Goal: Navigation & Orientation: Find specific page/section

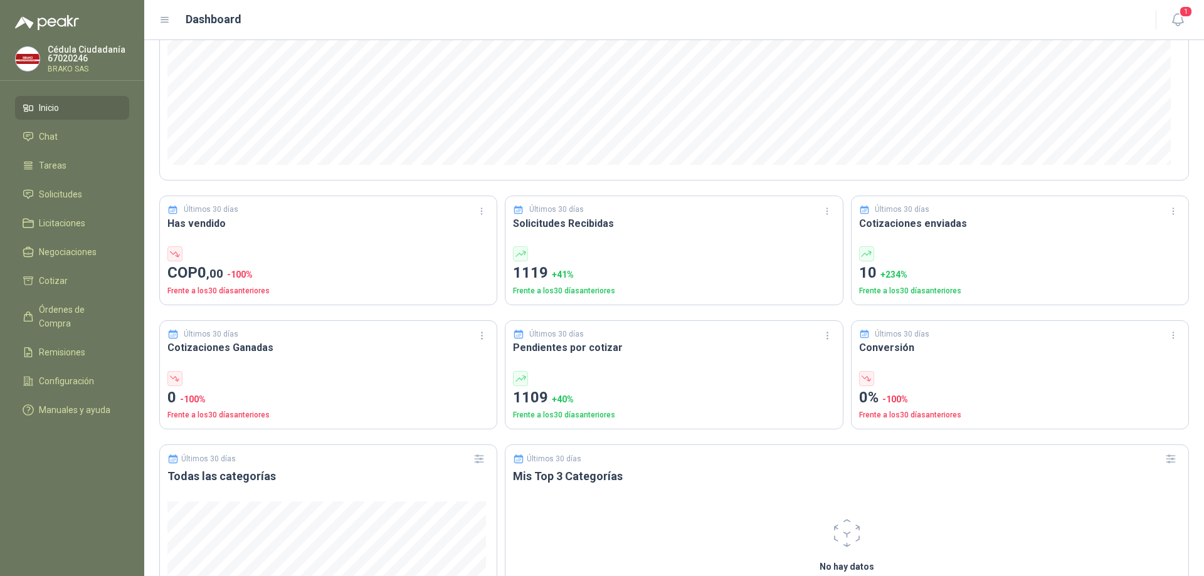
scroll to position [251, 0]
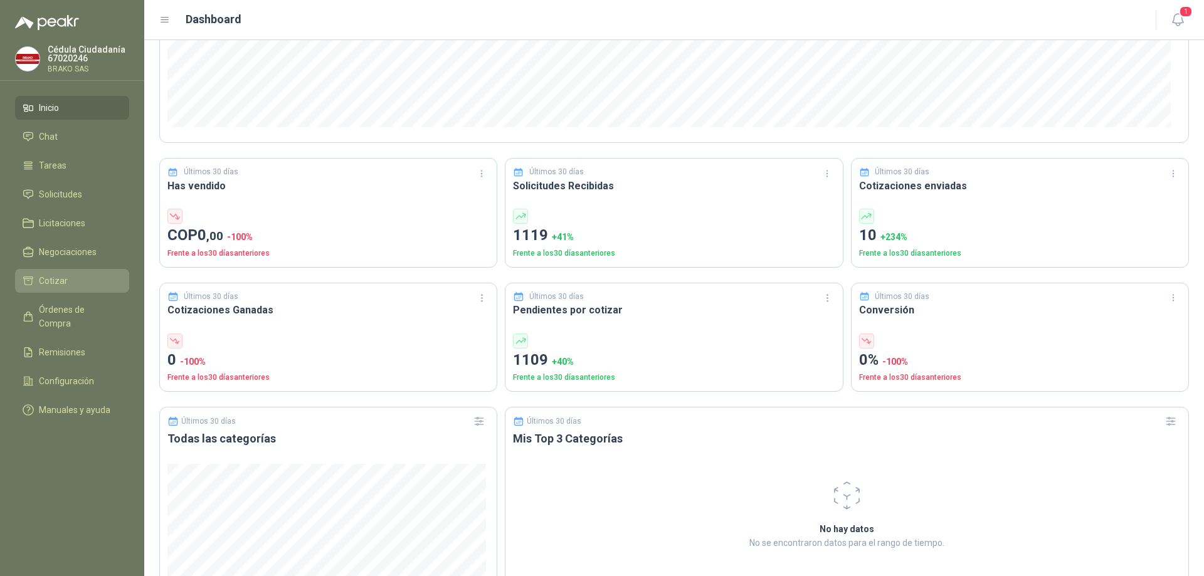
click at [73, 275] on li "Cotizar" at bounding box center [72, 281] width 99 height 14
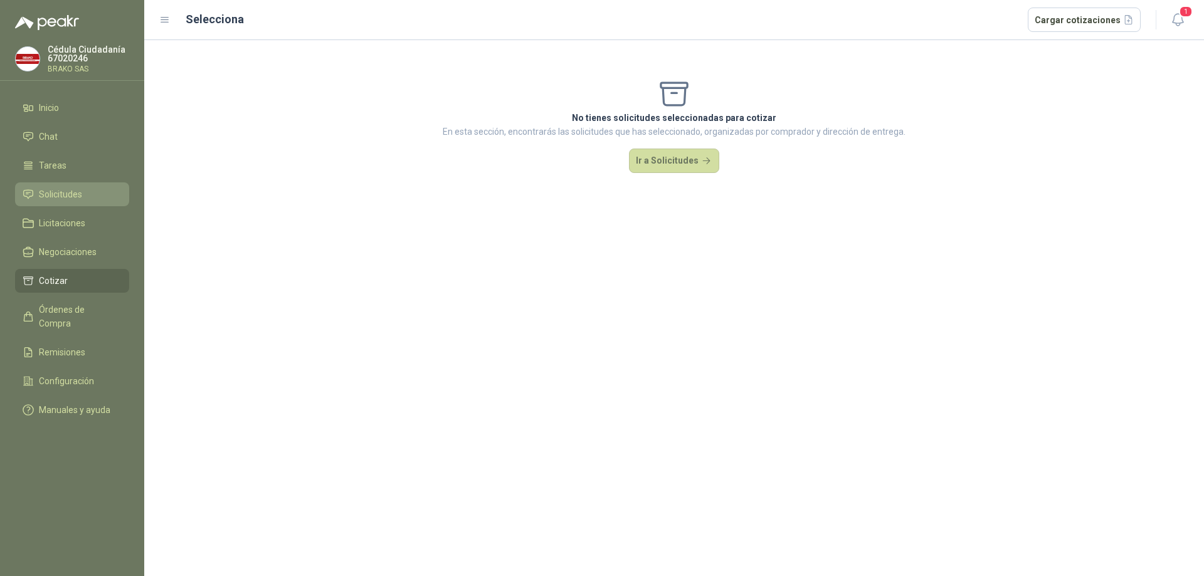
click at [56, 187] on link "Solicitudes" at bounding box center [72, 194] width 114 height 24
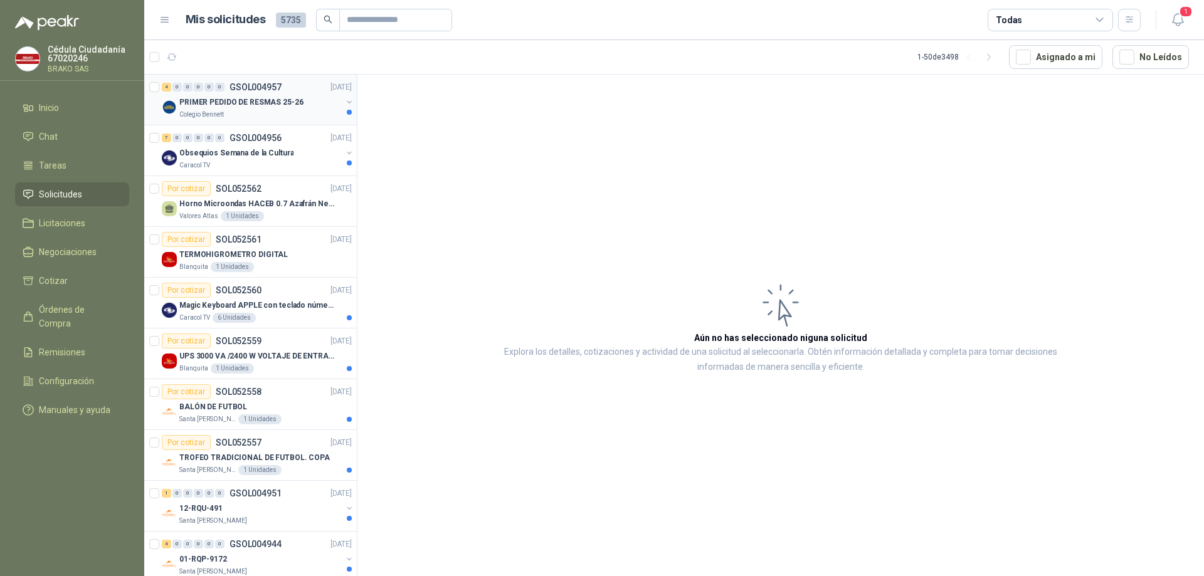
click at [247, 108] on p "PRIMER PEDIDO DE RESMAS 25-26" at bounding box center [241, 103] width 124 height 12
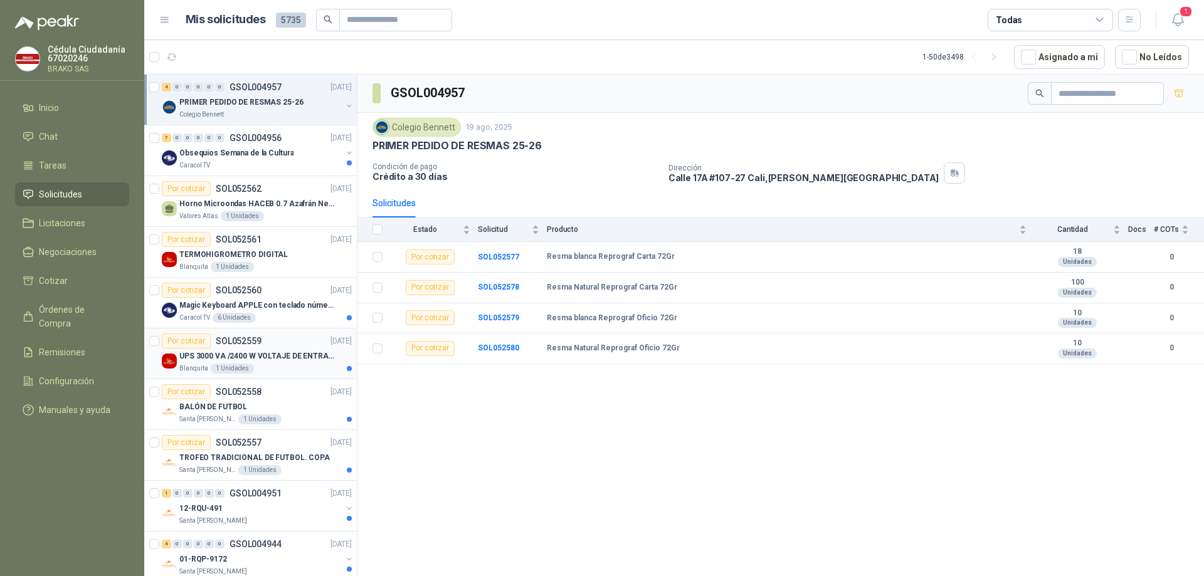
click at [260, 357] on p "UPS 3000 VA /2400 W VOLTAJE DE ENTRADA / SALIDA 12V ON LINE" at bounding box center [257, 356] width 156 height 12
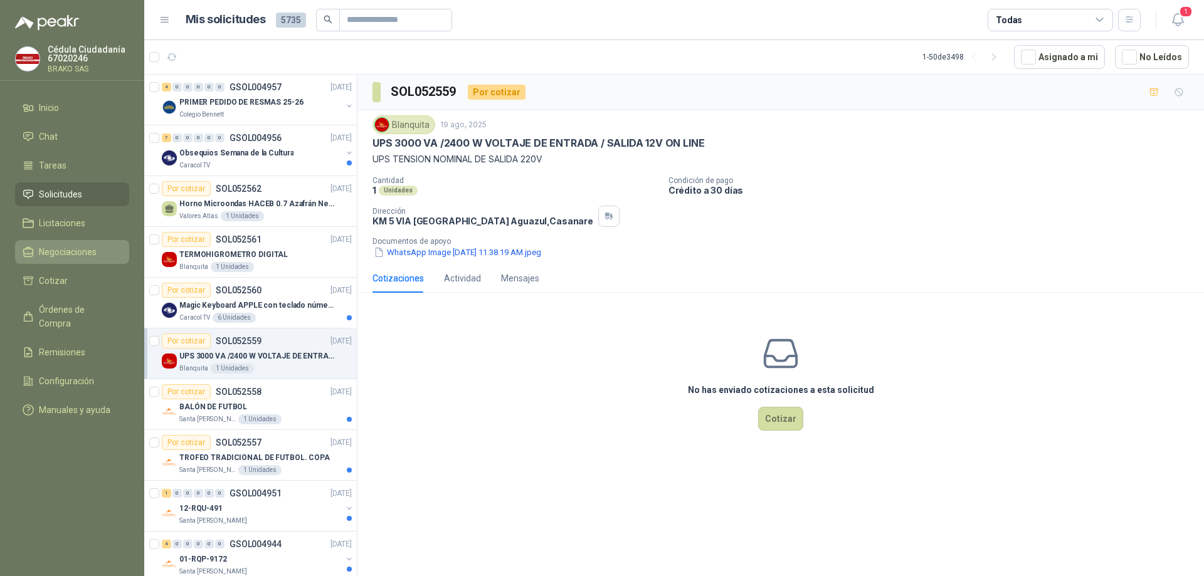
drag, startPoint x: 92, startPoint y: 251, endPoint x: 99, endPoint y: 251, distance: 6.9
click at [94, 251] on span "Negociaciones" at bounding box center [68, 252] width 58 height 14
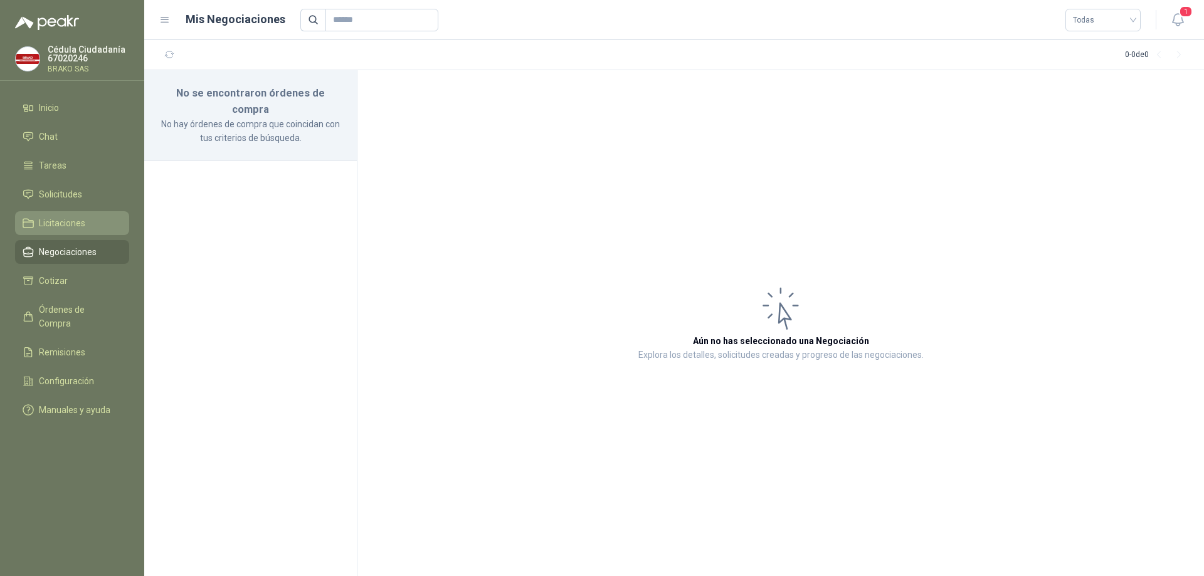
click at [90, 216] on li "Licitaciones" at bounding box center [72, 223] width 99 height 14
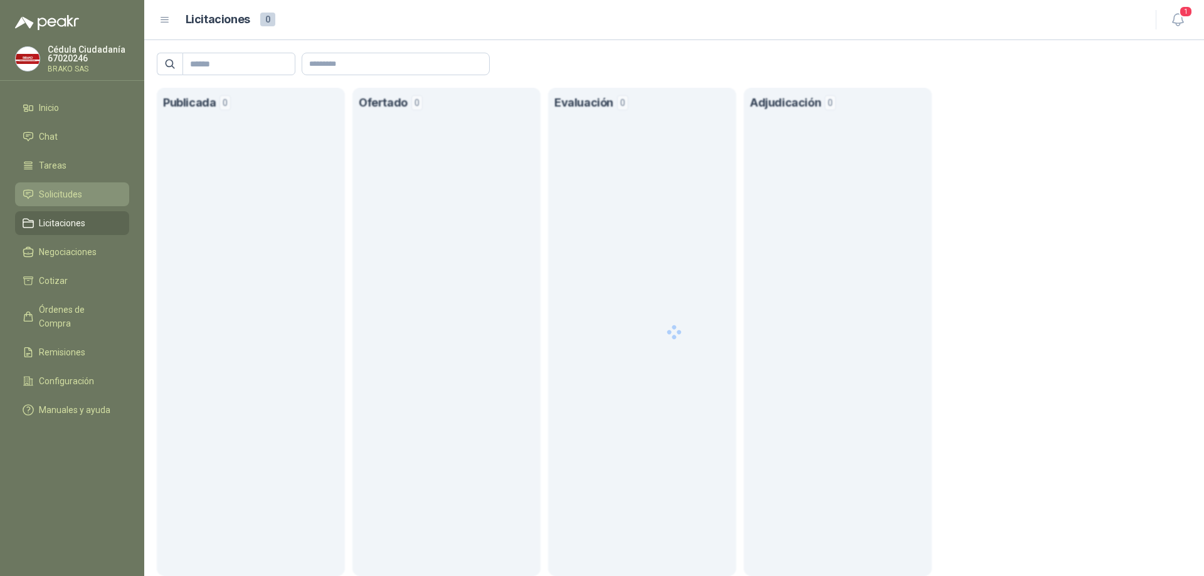
click at [93, 192] on li "Solicitudes" at bounding box center [72, 194] width 99 height 14
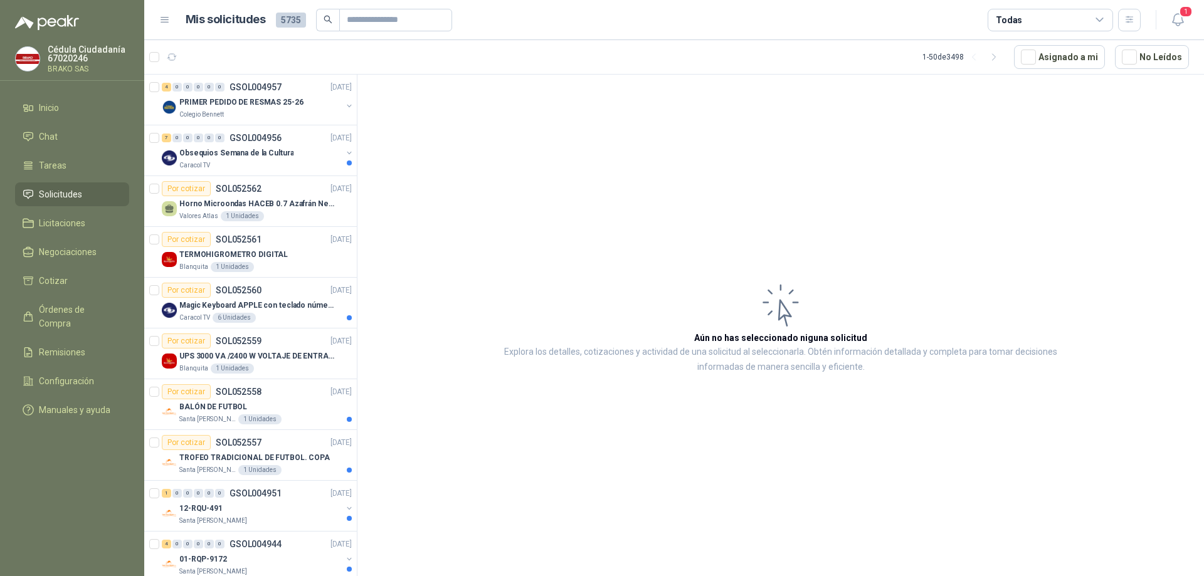
click at [98, 194] on li "Solicitudes" at bounding box center [72, 194] width 99 height 14
click at [94, 310] on span "Órdenes de Compra" at bounding box center [78, 317] width 78 height 28
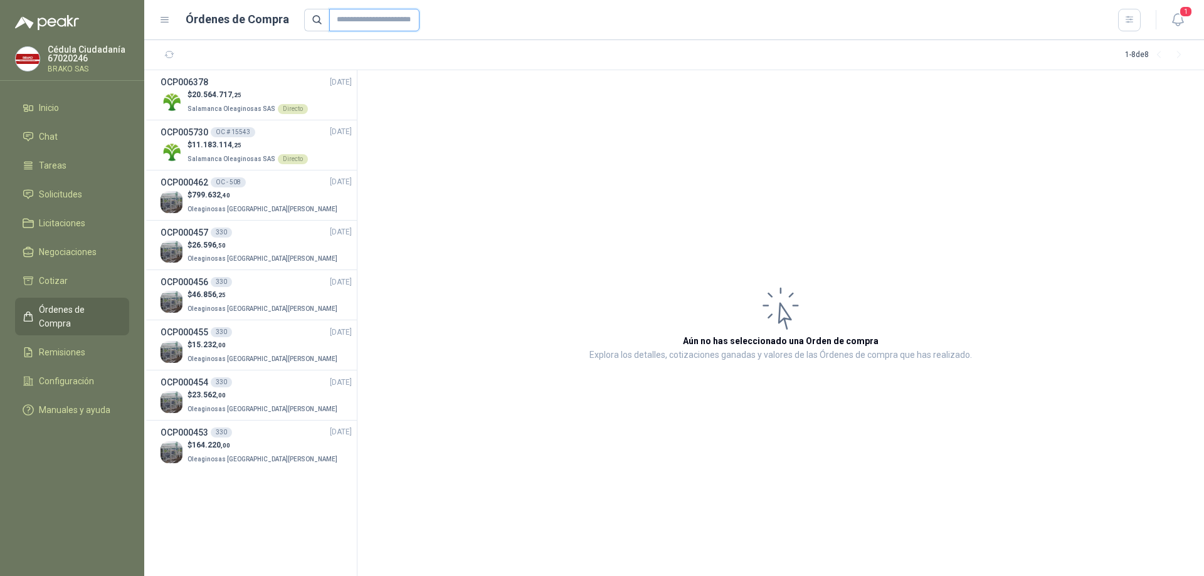
click at [350, 16] on input "text" at bounding box center [374, 20] width 90 height 23
click at [173, 54] on icon "button" at bounding box center [169, 54] width 9 height 6
